Goal: Transaction & Acquisition: Purchase product/service

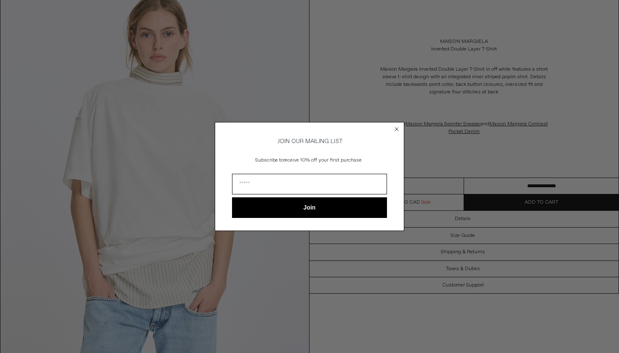
scroll to position [73, 0]
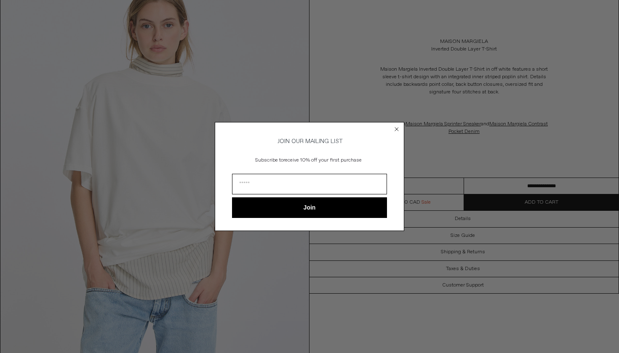
click at [395, 127] on circle "Close dialog" at bounding box center [397, 129] width 8 height 8
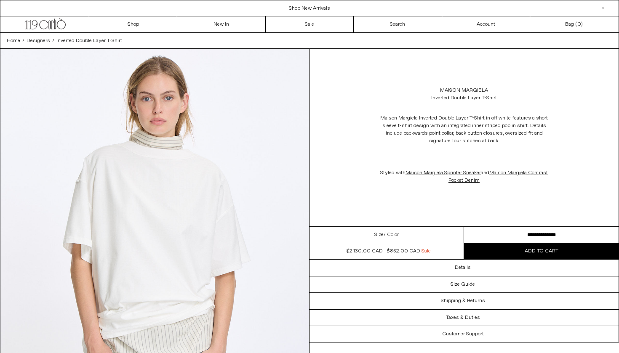
scroll to position [0, 0]
click at [54, 23] on icon at bounding box center [55, 24] width 2 height 11
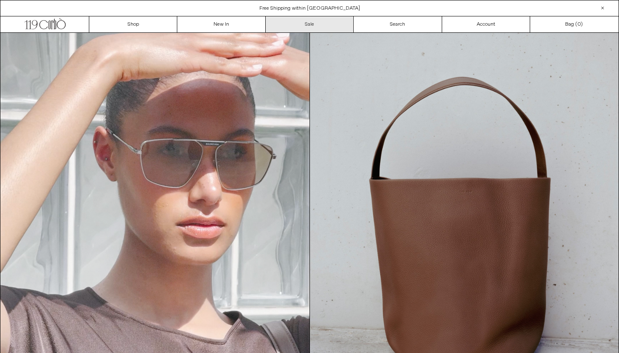
click at [309, 28] on link "Sale" at bounding box center [310, 24] width 88 height 16
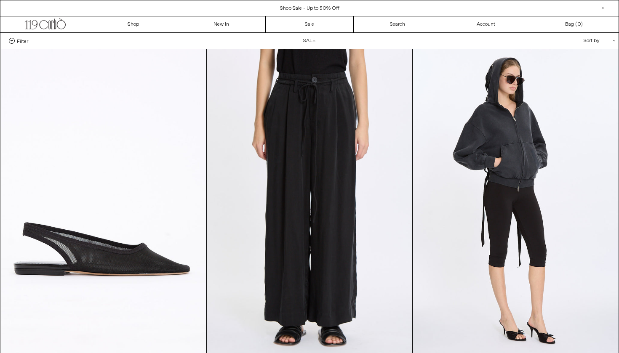
click at [595, 41] on div "Sort by .cls-1{fill:#231f20}" at bounding box center [572, 41] width 76 height 16
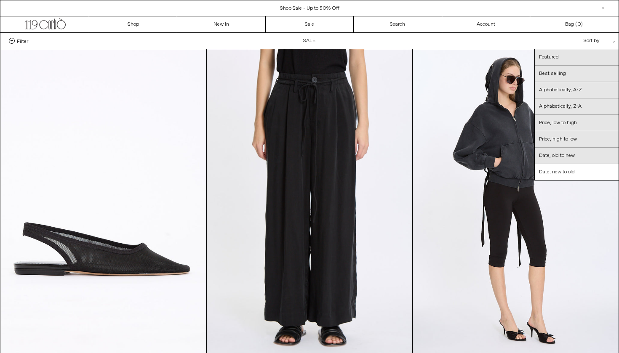
click at [19, 42] on span "Filter" at bounding box center [22, 41] width 11 height 6
click at [0, 0] on select "**********" at bounding box center [0, 0] width 0 height 0
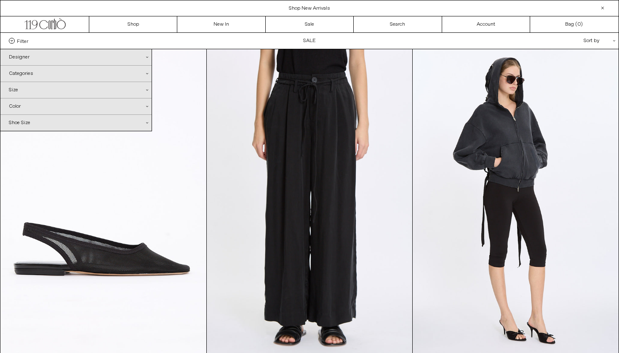
click at [24, 55] on div "Designer .cls-1{fill:#231f20}" at bounding box center [75, 57] width 151 height 16
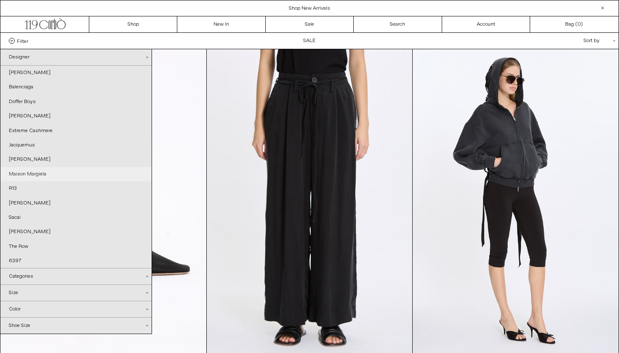
scroll to position [8, 0]
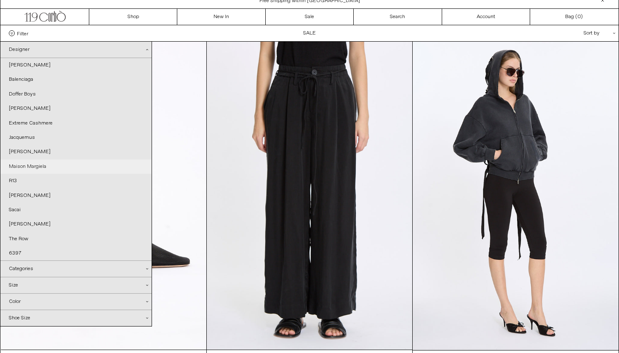
click at [41, 163] on link "Maison Margiela" at bounding box center [75, 167] width 151 height 14
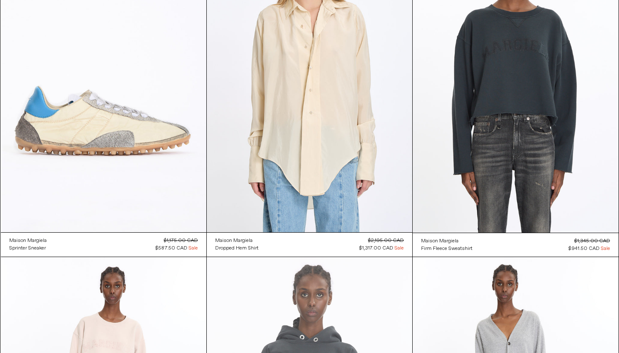
scroll to position [114, 0]
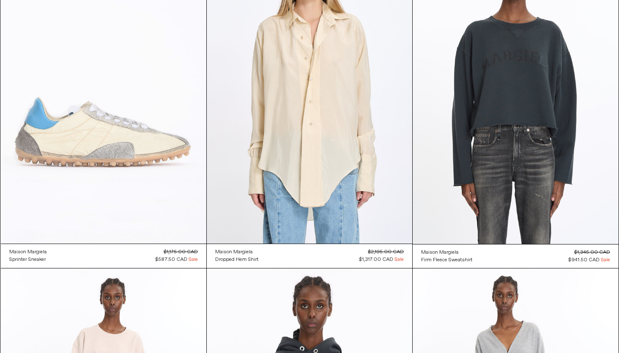
click at [179, 155] on at bounding box center [103, 90] width 205 height 308
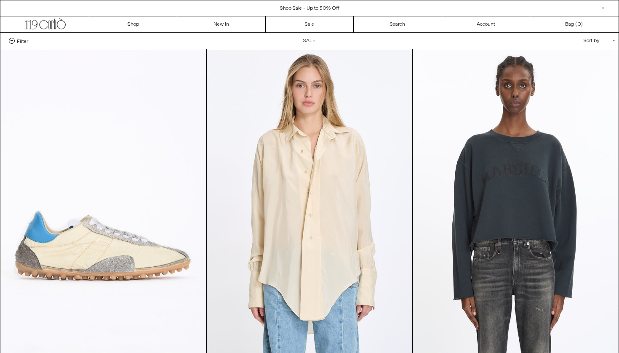
scroll to position [0, 0]
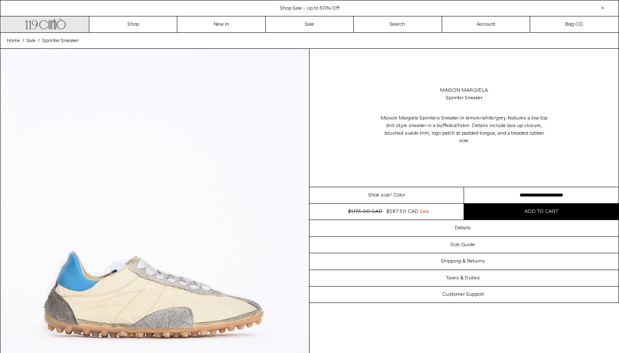
click at [50, 23] on icon at bounding box center [49, 25] width 2 height 8
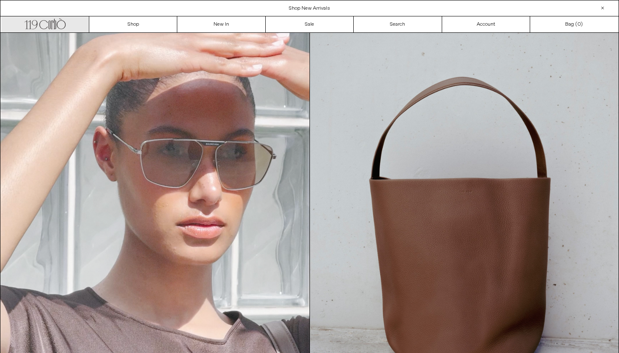
click at [54, 21] on icon at bounding box center [55, 24] width 2 height 11
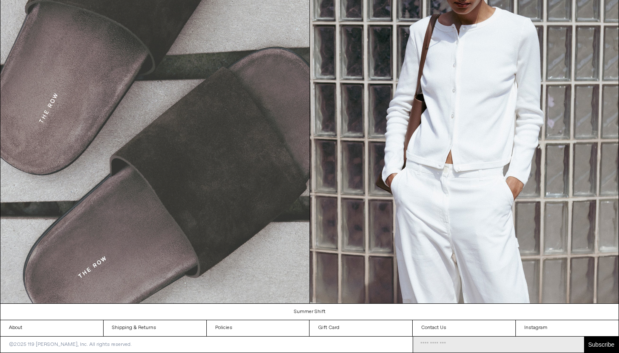
scroll to position [945, 0]
